Goal: Task Accomplishment & Management: Use online tool/utility

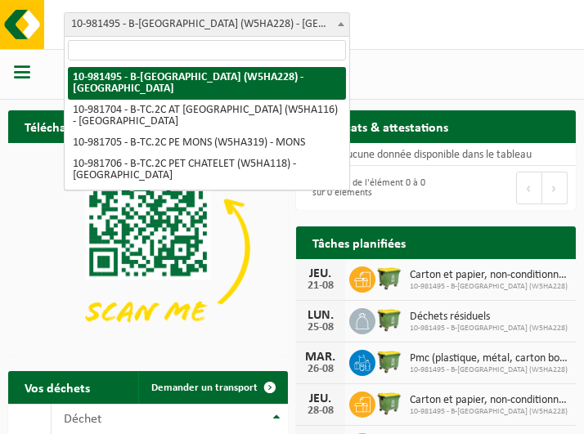
click at [339, 25] on b at bounding box center [341, 24] width 7 height 4
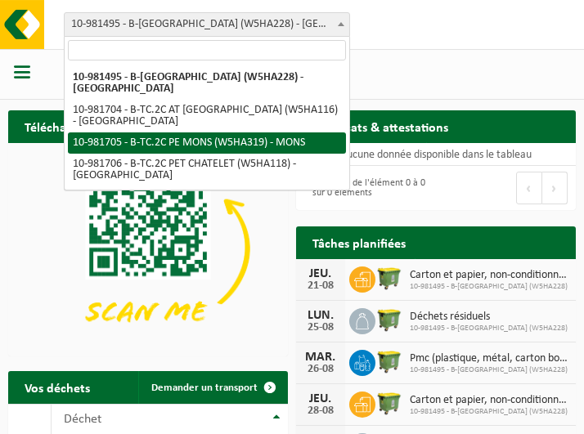
select select "162141"
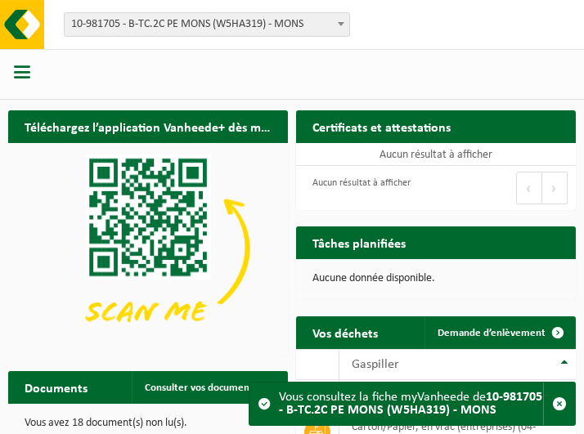
click at [20, 67] on span "button" at bounding box center [22, 72] width 16 height 16
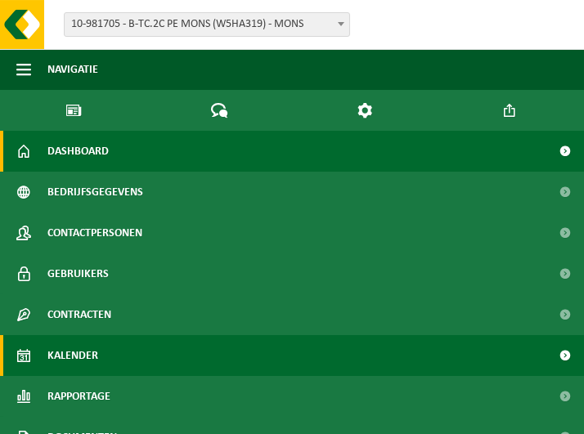
click at [552, 356] on span at bounding box center [565, 355] width 37 height 41
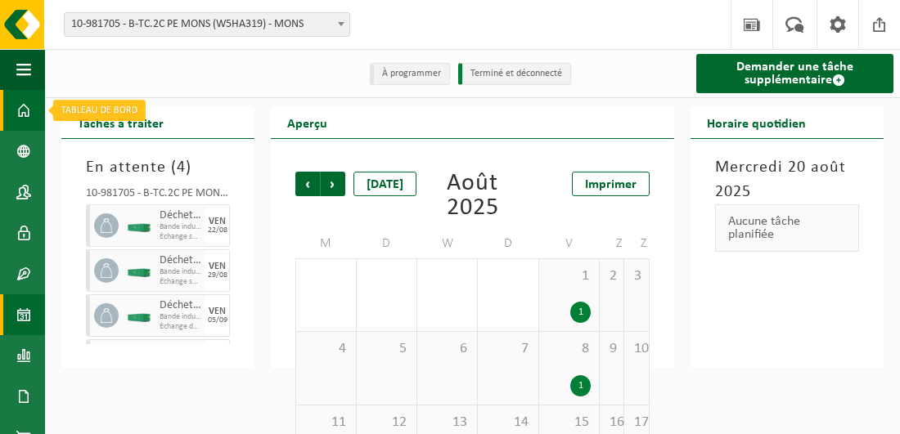
click at [23, 110] on span at bounding box center [23, 110] width 15 height 41
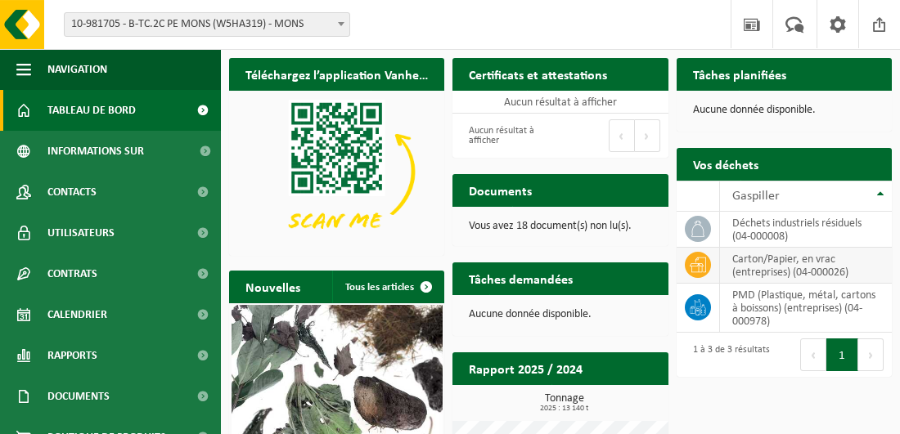
click at [807, 264] on td "Carton/Papier, en vrac (entreprises) (04-000026)" at bounding box center [806, 266] width 172 height 36
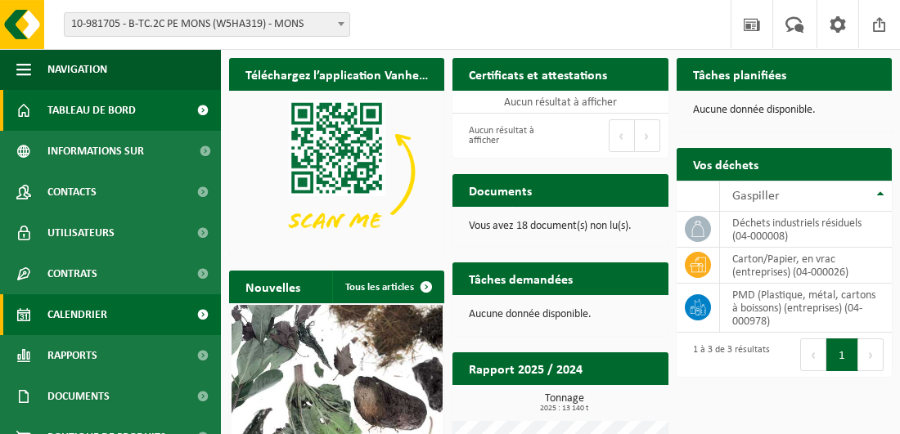
click at [88, 315] on span "Calendrier" at bounding box center [77, 315] width 60 height 41
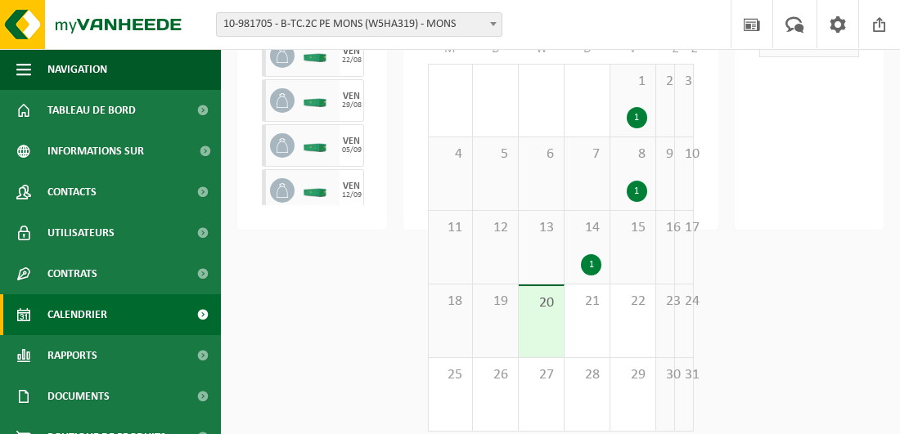
scroll to position [209, 0]
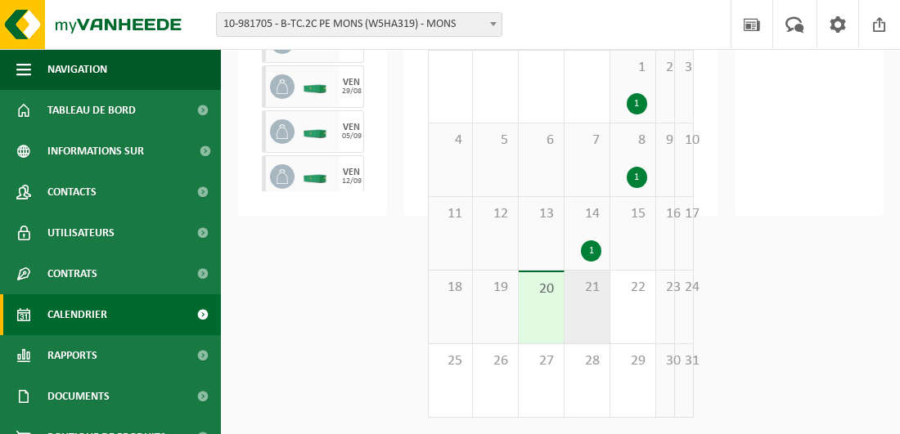
click at [596, 301] on div "21" at bounding box center [587, 307] width 45 height 73
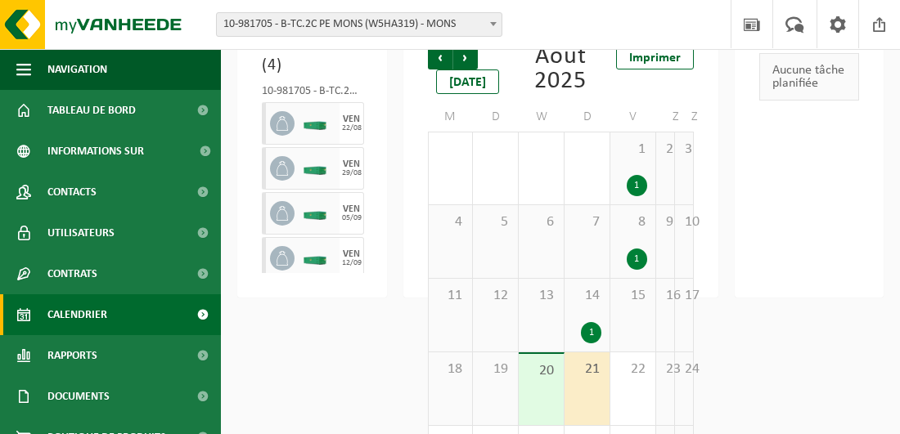
scroll to position [0, 0]
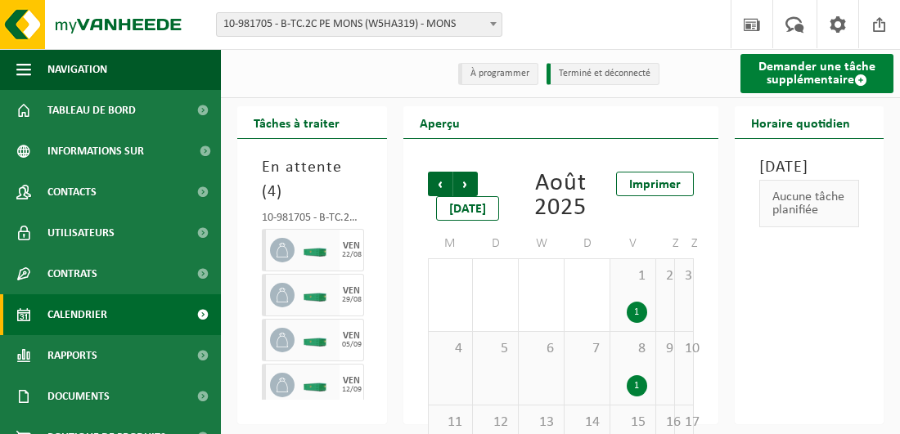
click at [797, 69] on font "Demander une tâche supplémentaire" at bounding box center [816, 74] width 117 height 26
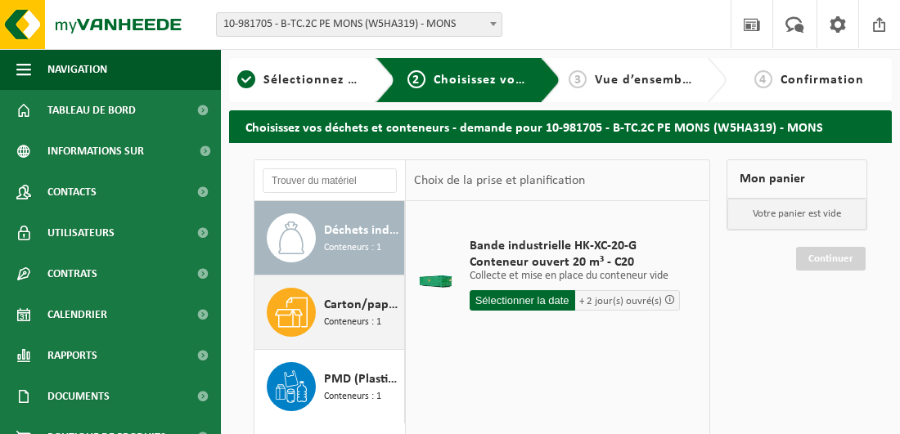
click at [338, 311] on span "Carton/papier, en vrac (entreprises)" at bounding box center [362, 305] width 76 height 20
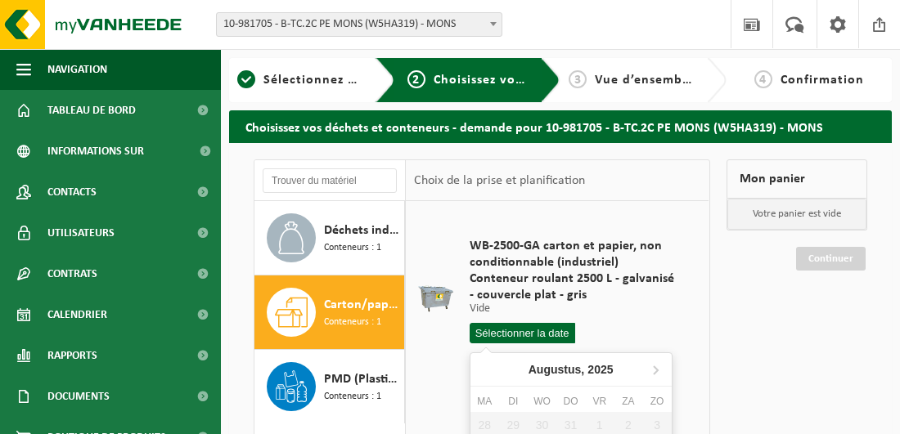
click at [502, 333] on input "text" at bounding box center [523, 333] width 106 height 20
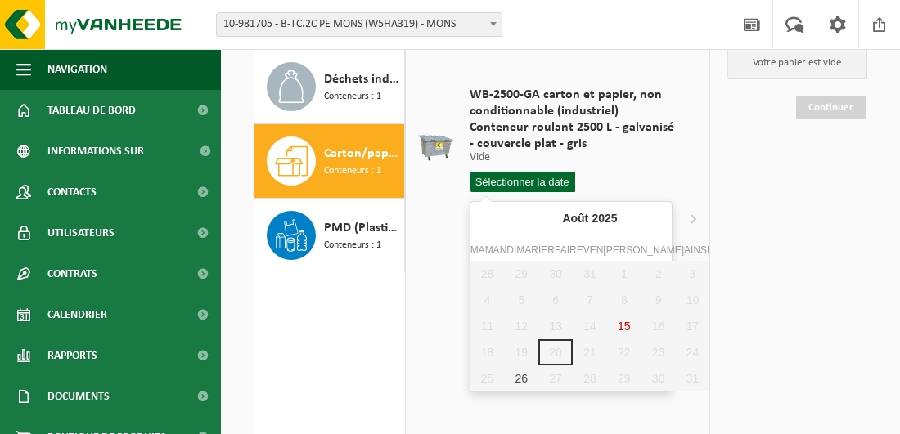
scroll to position [164, 0]
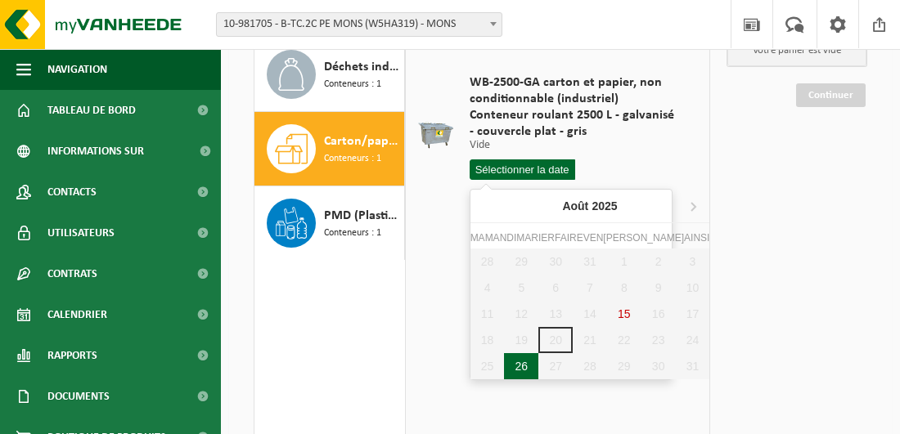
click at [513, 367] on div "26" at bounding box center [521, 366] width 34 height 26
type input "Van 2025-08-26"
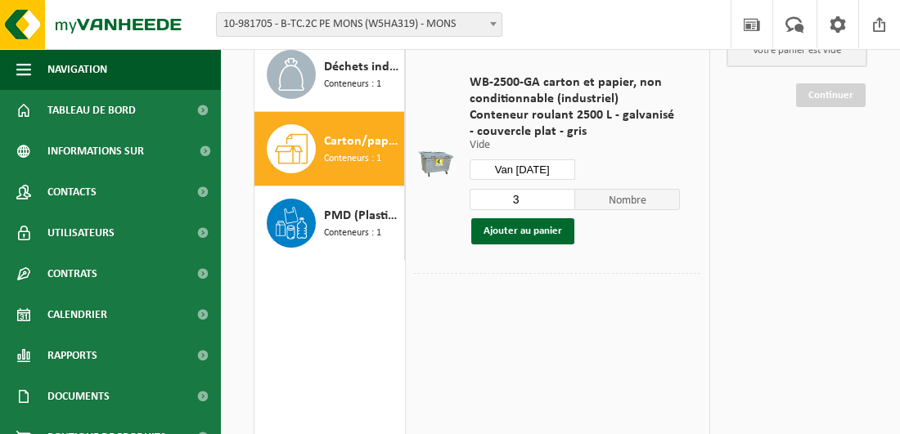
click at [530, 196] on input "3" at bounding box center [523, 199] width 106 height 21
click at [565, 194] on input "4" at bounding box center [523, 199] width 106 height 21
click at [563, 205] on input "3" at bounding box center [523, 199] width 106 height 21
click at [563, 205] on input "2" at bounding box center [523, 199] width 106 height 21
click at [539, 229] on button "Ajouter au panier" at bounding box center [522, 231] width 103 height 26
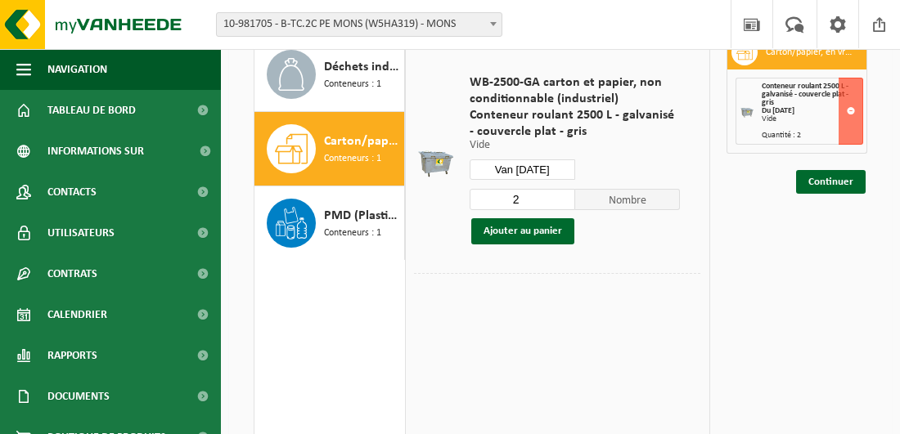
click at [490, 281] on div at bounding box center [557, 285] width 286 height 25
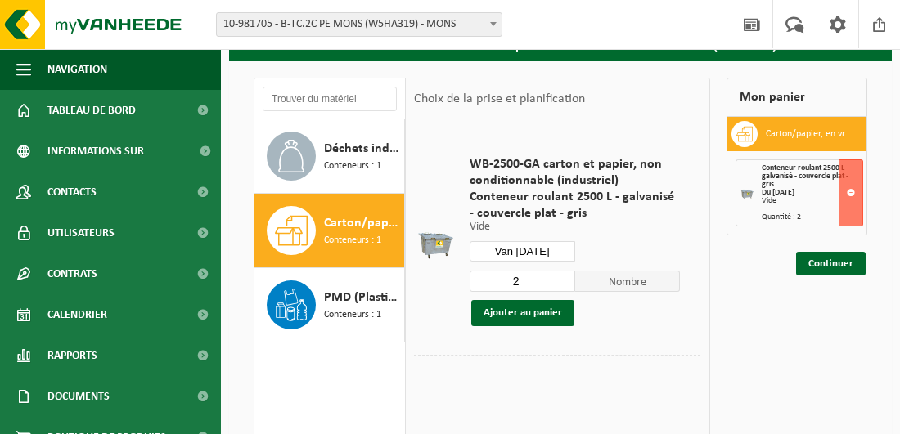
scroll to position [0, 0]
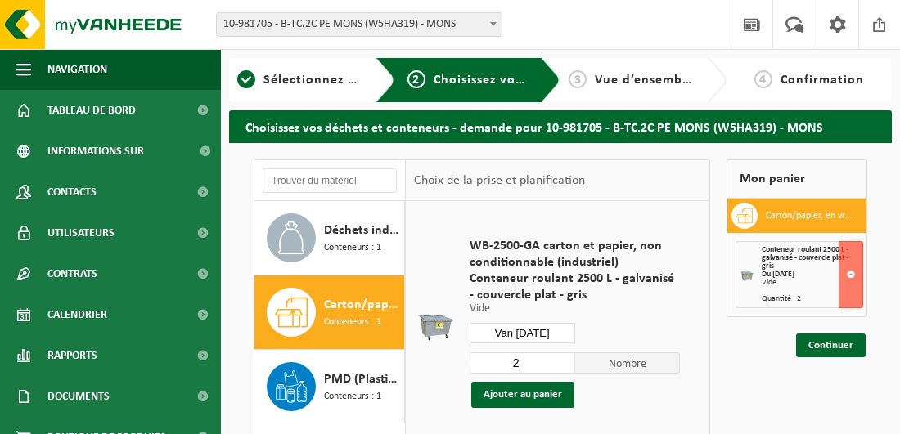
click at [545, 362] on input "2" at bounding box center [523, 363] width 106 height 21
type input "3"
click at [561, 359] on input "3" at bounding box center [523, 363] width 106 height 21
click at [541, 403] on button "Ajouter au panier" at bounding box center [522, 395] width 103 height 26
click at [825, 341] on link "Continuer" at bounding box center [831, 346] width 70 height 24
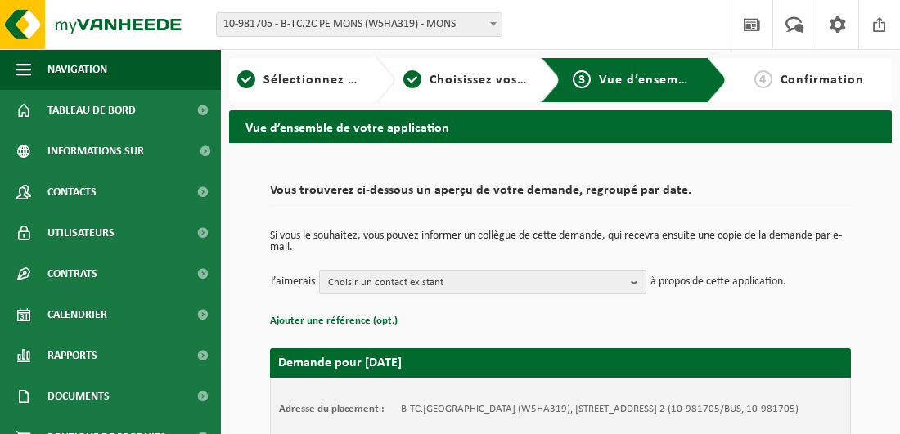
click at [637, 280] on b "button" at bounding box center [638, 282] width 15 height 23
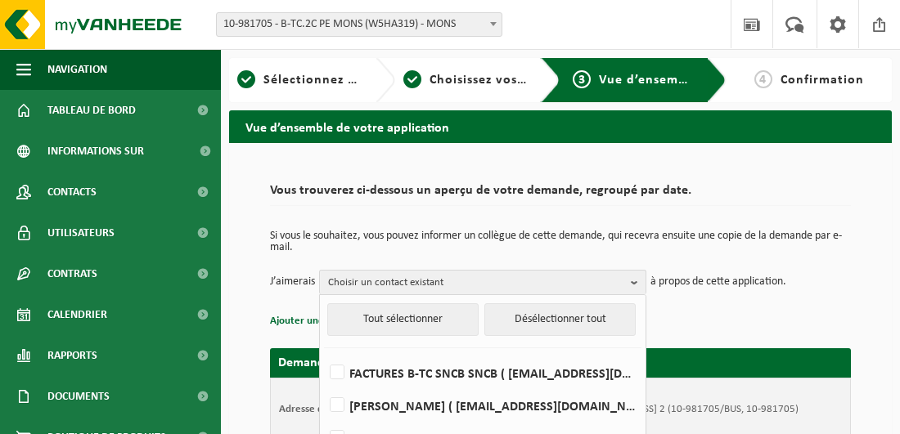
scroll to position [245, 0]
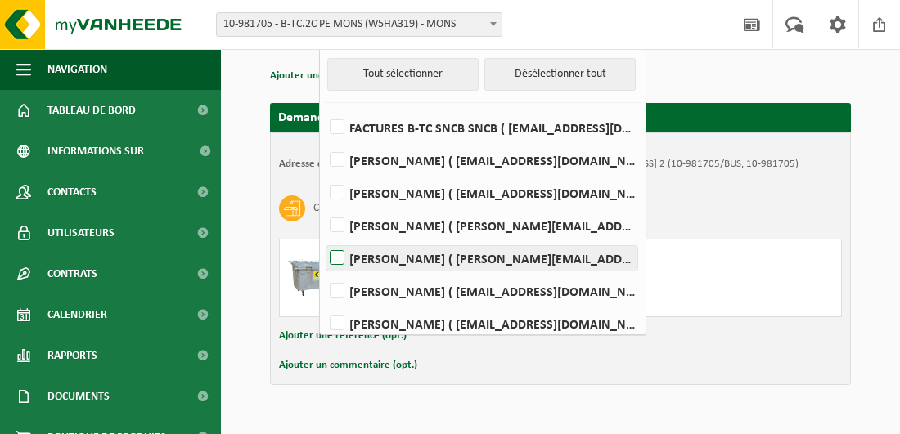
click at [339, 253] on label "Nadine Krol ( nadine.krol@belgiantrain.be )" at bounding box center [481, 258] width 311 height 25
click at [324, 238] on input "Nadine Krol ( nadine.krol@belgiantrain.be )" at bounding box center [323, 237] width 1 height 1
checkbox input "true"
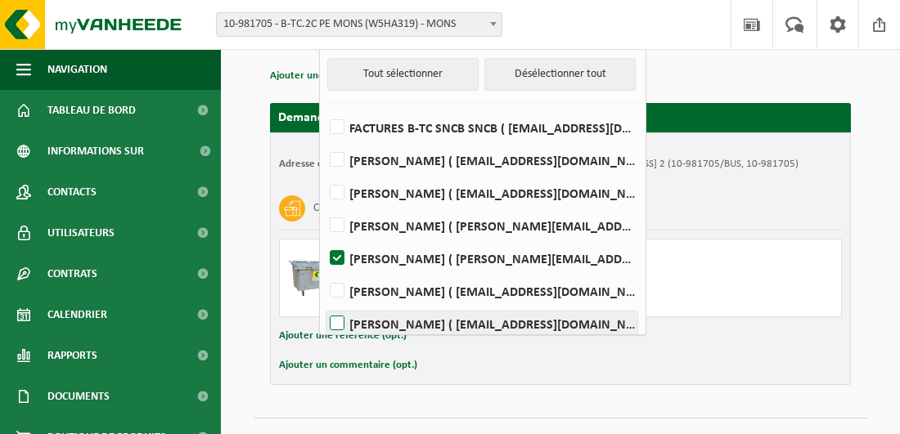
click at [337, 318] on label "Gorizio Salemme ( gorizio.salemme@belgiantrain.be )" at bounding box center [481, 324] width 311 height 25
click at [324, 304] on input "Gorizio Salemme ( gorizio.salemme@belgiantrain.be )" at bounding box center [323, 303] width 1 height 1
checkbox input "true"
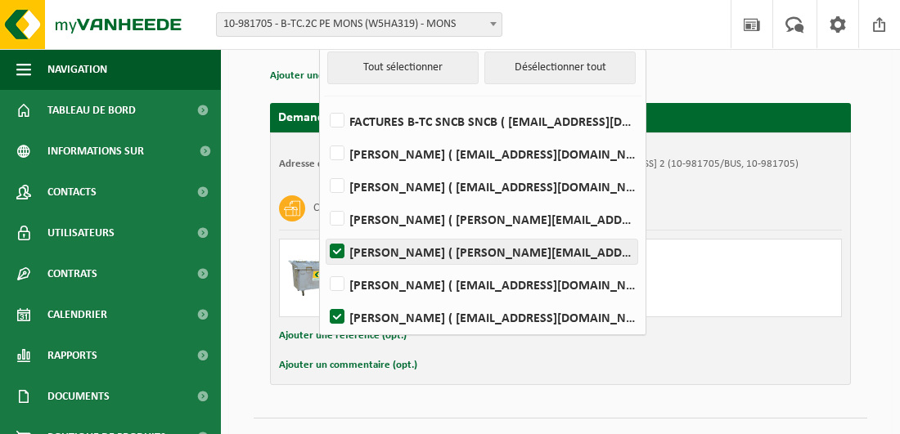
click at [340, 247] on label "Nadine Krol ( nadine.krol@belgiantrain.be )" at bounding box center [481, 252] width 311 height 25
click at [324, 232] on input "Nadine Krol ( nadine.krol@belgiantrain.be )" at bounding box center [323, 231] width 1 height 1
checkbox input "false"
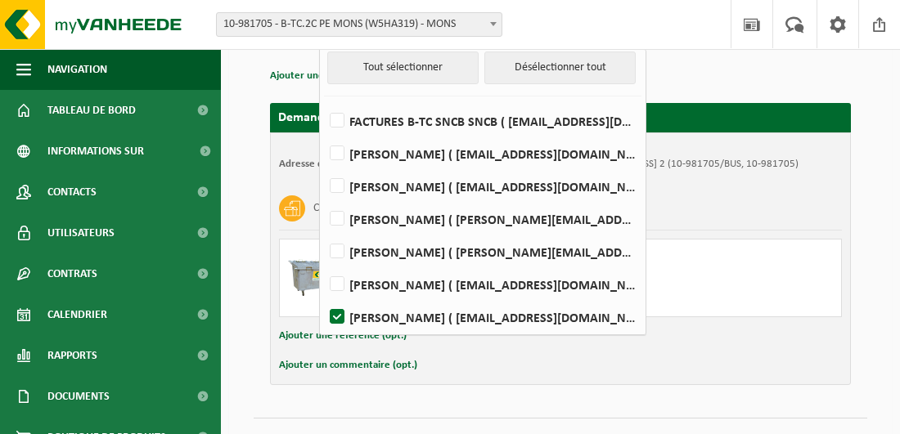
click at [334, 326] on ul "Tout sélectionner Désélectionner tout FACTURES B-TC SNCB SNCB ( bf.scanning@bel…" at bounding box center [483, 190] width 326 height 295
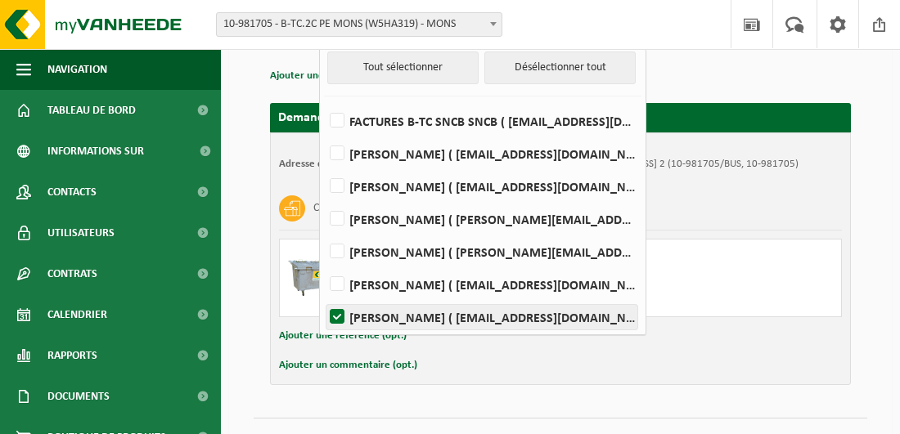
click at [335, 315] on label "Gorizio Salemme ( gorizio.salemme@belgiantrain.be )" at bounding box center [481, 317] width 311 height 25
click at [324, 297] on input "Gorizio Salemme ( gorizio.salemme@belgiantrain.be )" at bounding box center [323, 296] width 1 height 1
checkbox input "false"
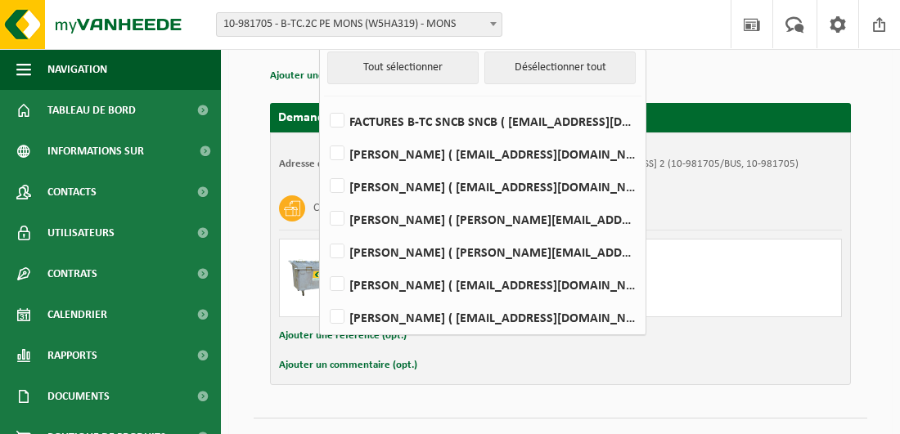
scroll to position [0, 0]
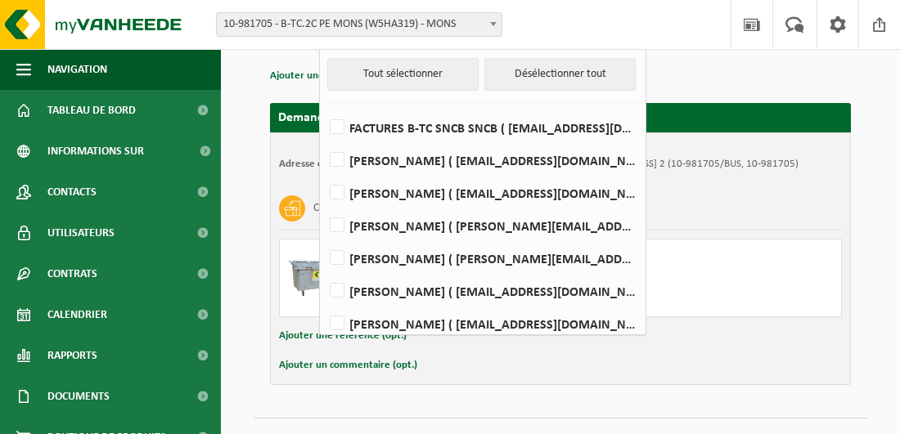
click at [790, 200] on div "Carton/papier, en vrac (entreprises)" at bounding box center [560, 208] width 563 height 43
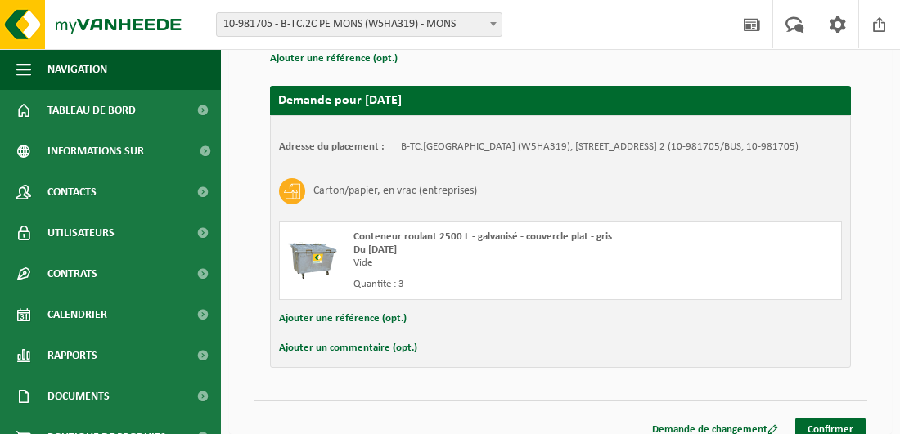
scroll to position [275, 0]
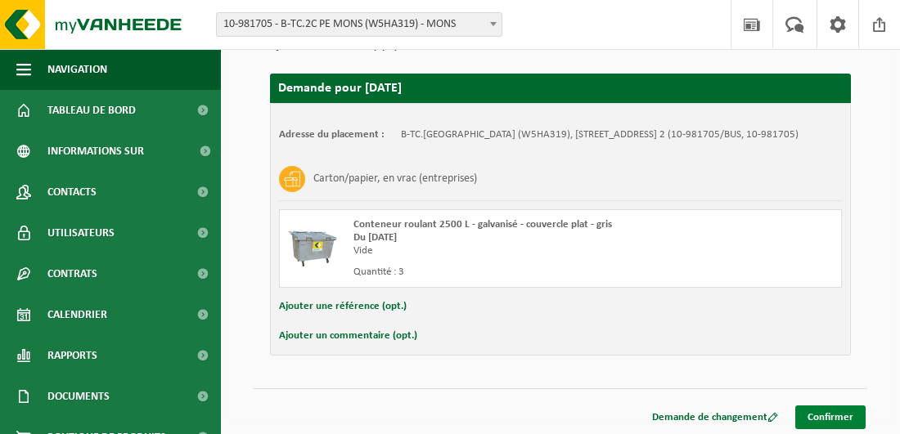
click at [830, 412] on link "Confirmer" at bounding box center [830, 418] width 70 height 24
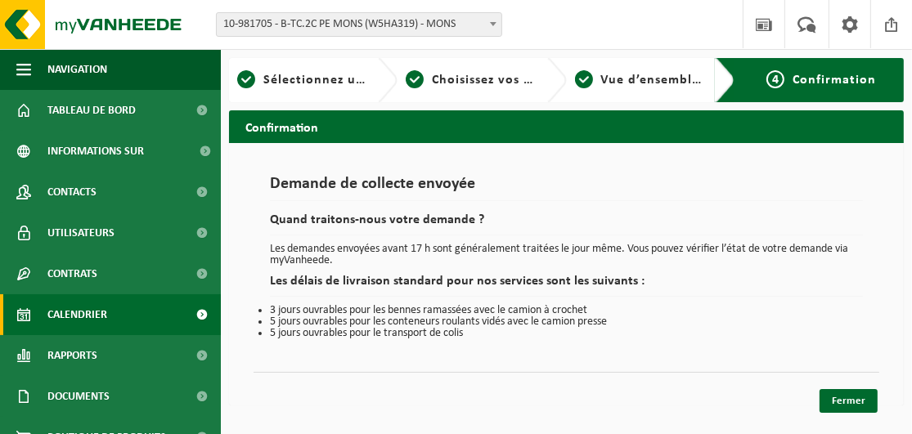
click at [85, 317] on span "Calendrier" at bounding box center [77, 315] width 60 height 41
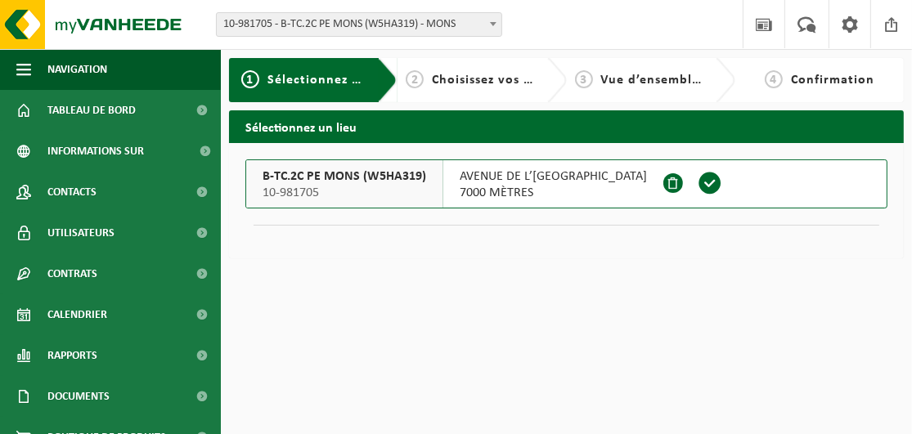
click at [698, 182] on span at bounding box center [710, 183] width 25 height 25
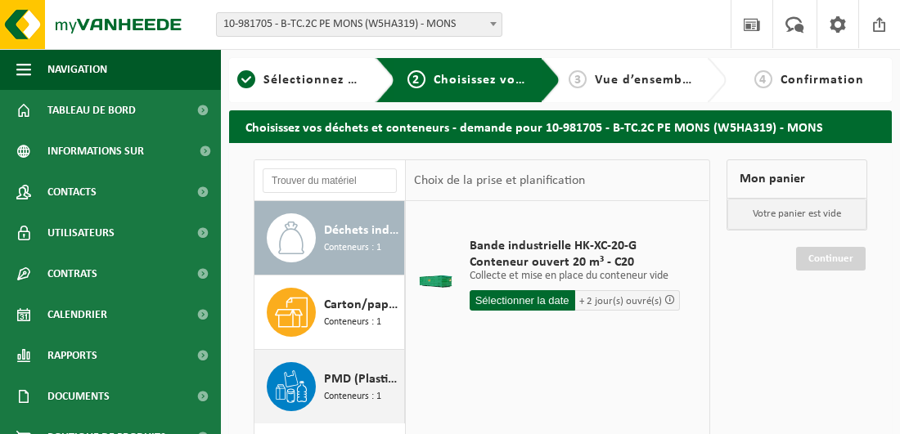
click at [361, 385] on span "PMD (Plastique, Métal, Cartons à boissons) (entreprises)" at bounding box center [362, 380] width 76 height 20
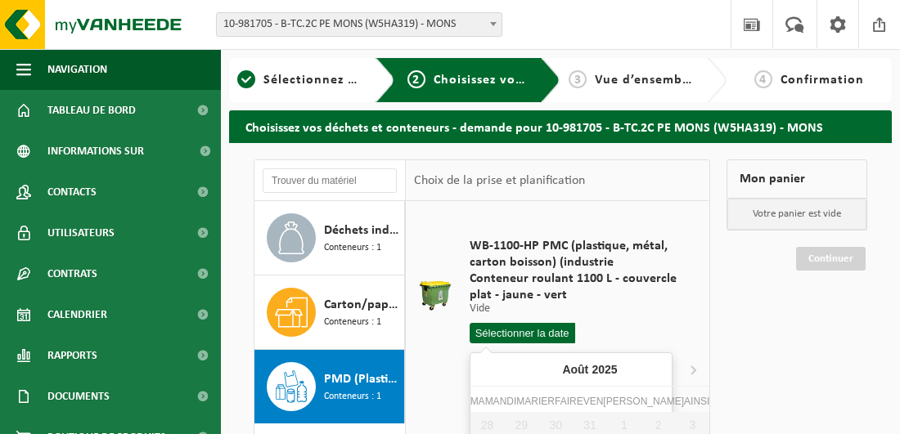
click at [543, 333] on input "text" at bounding box center [523, 333] width 106 height 20
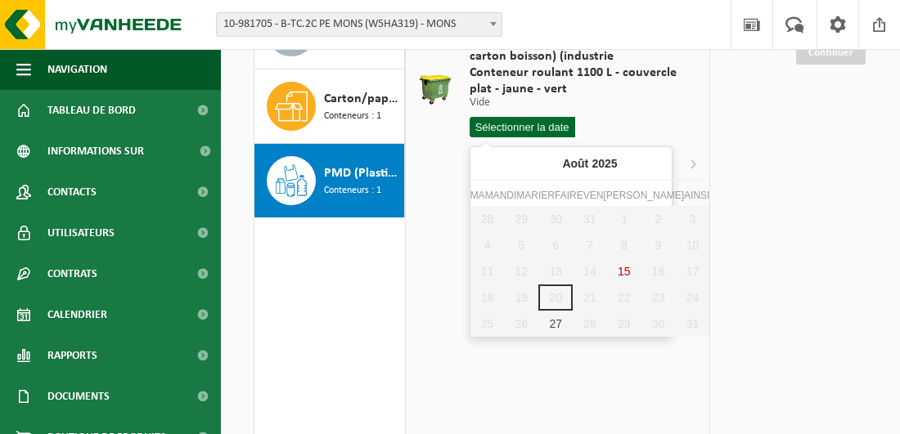
scroll to position [245, 0]
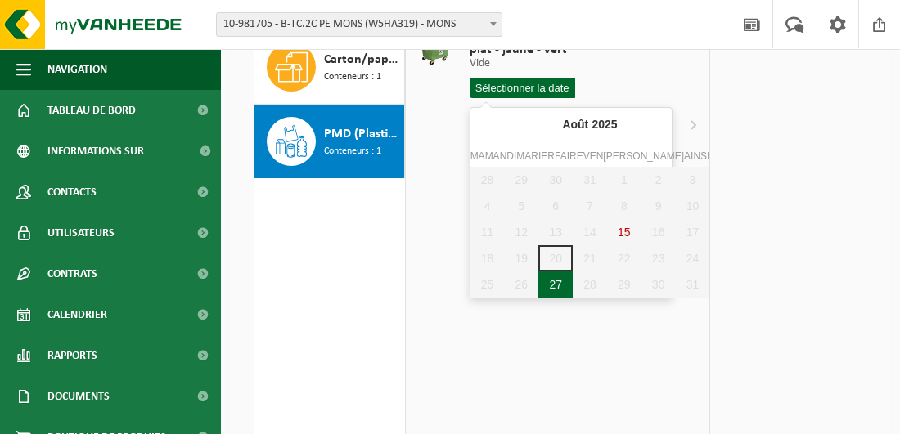
click at [538, 284] on div "27" at bounding box center [555, 285] width 34 height 26
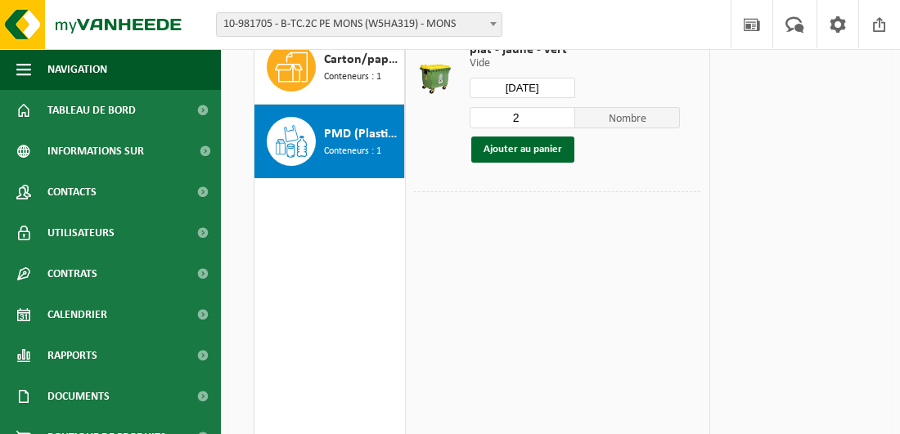
type input "Van [DATE]"
click at [529, 117] on input "2" at bounding box center [523, 117] width 106 height 21
type input "1"
click at [528, 144] on button "Ajouter au panier" at bounding box center [522, 150] width 103 height 26
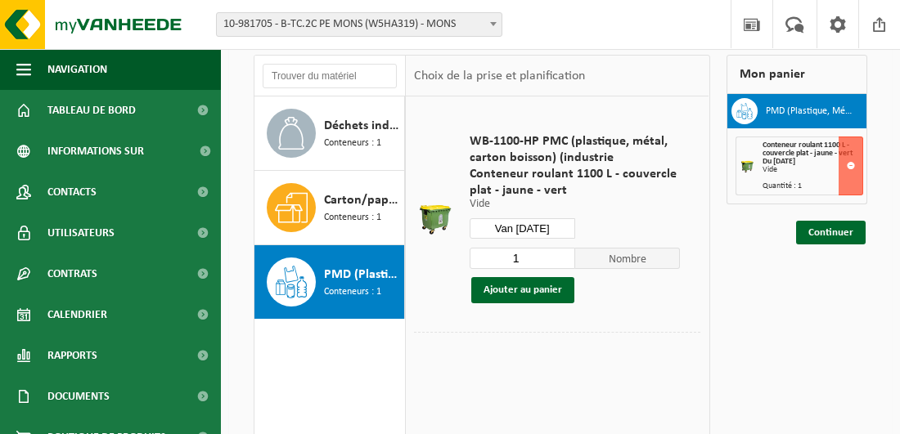
scroll to position [82, 0]
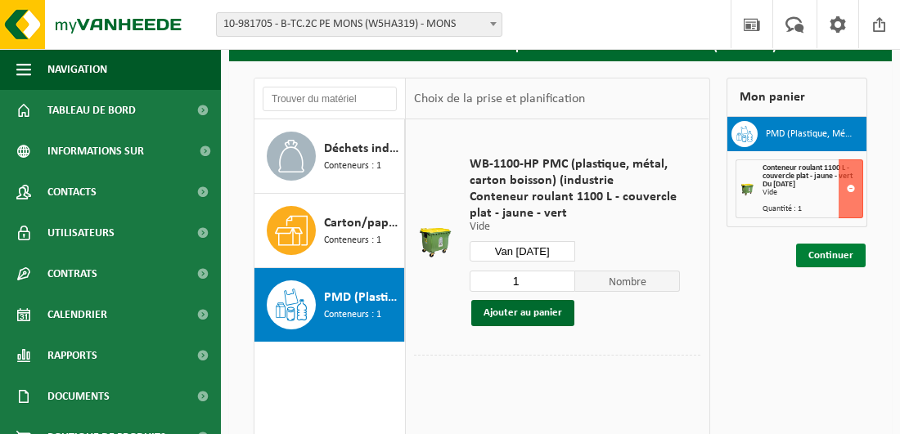
click at [839, 253] on link "Continuer" at bounding box center [831, 256] width 70 height 24
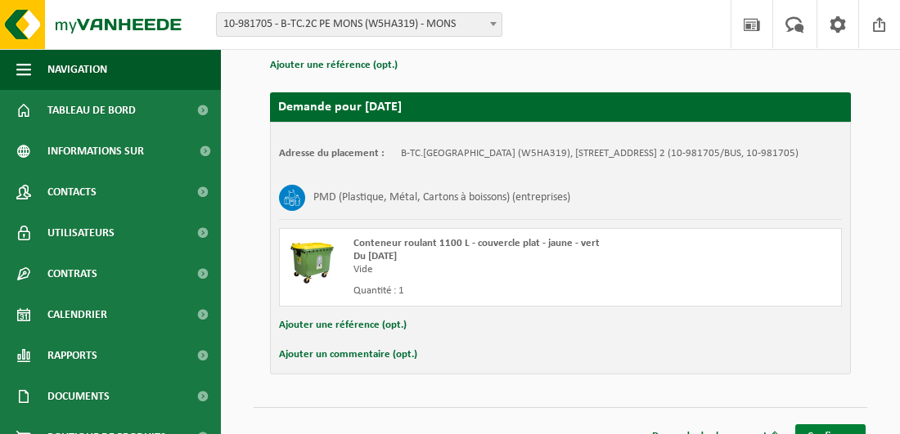
scroll to position [275, 0]
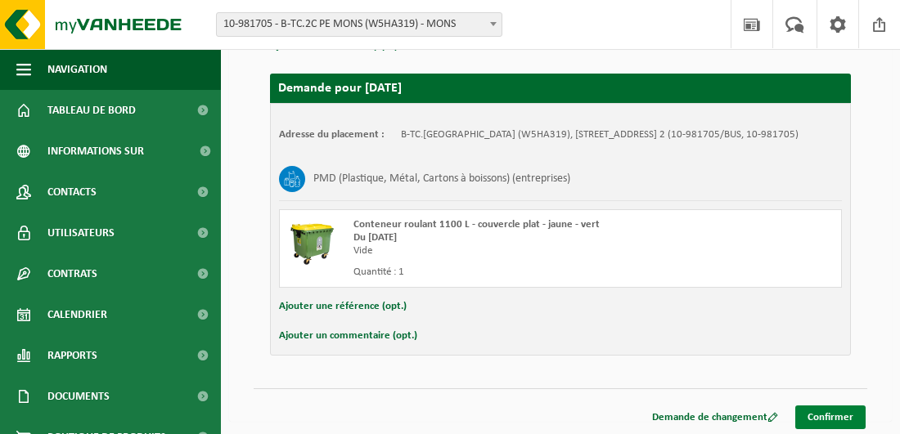
click at [847, 415] on link "Confirmer" at bounding box center [830, 418] width 70 height 24
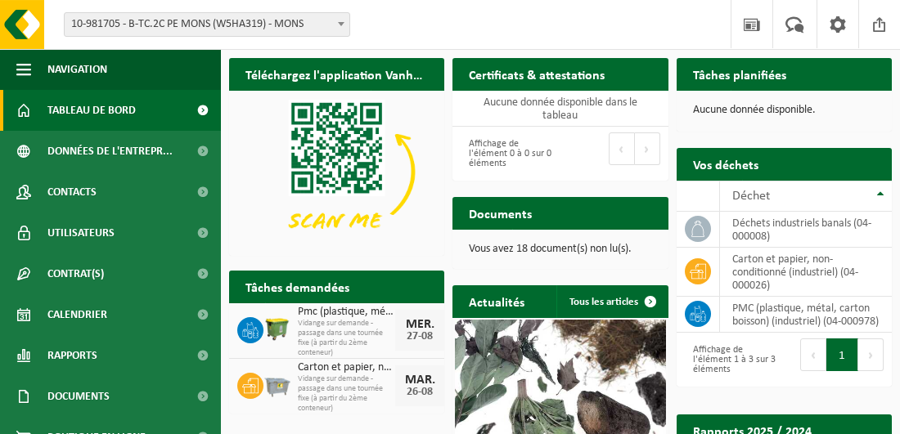
scroll to position [170, 0]
